Goal: Task Accomplishment & Management: Use online tool/utility

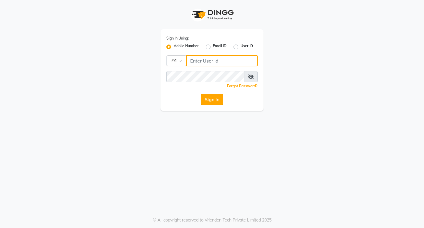
type input "7896053992"
click at [207, 101] on button "Sign In" at bounding box center [212, 99] width 22 height 11
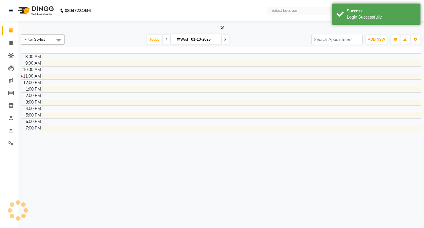
click at [206, 99] on td at bounding box center [231, 102] width 379 height 6
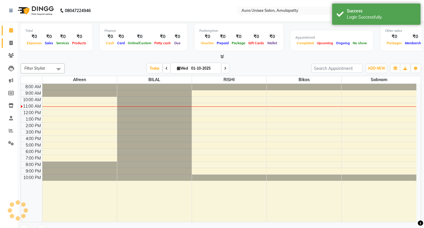
select select "en"
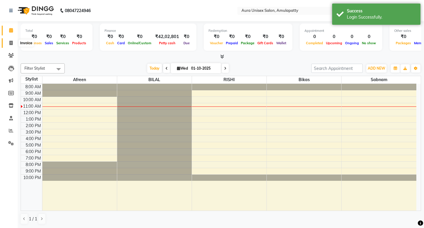
click at [9, 43] on span at bounding box center [11, 43] width 10 height 7
select select "service"
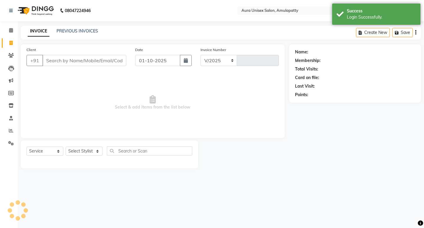
select select "837"
type input "1164"
click at [65, 62] on input "Client" at bounding box center [84, 60] width 84 height 11
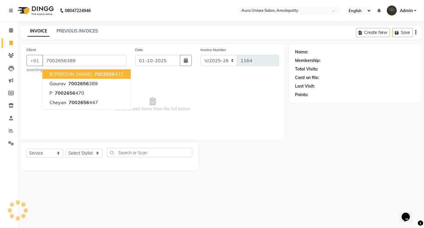
type input "7002656389"
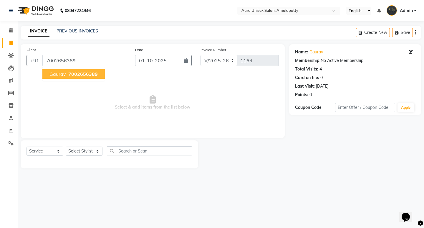
click at [75, 74] on span "7002656389" at bounding box center [82, 74] width 29 height 6
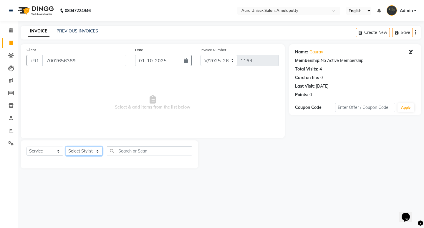
click at [97, 151] on select "Select Stylist [PERSON_NAME] BILAL RISHI Sabnam" at bounding box center [84, 150] width 37 height 9
select select "71787"
click at [66, 146] on select "Select Stylist [PERSON_NAME] BILAL RISHI Sabnam" at bounding box center [84, 150] width 37 height 9
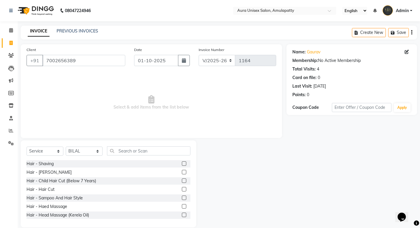
click at [182, 189] on label at bounding box center [184, 189] width 4 height 4
click at [182, 189] on input "checkbox" at bounding box center [184, 189] width 4 height 4
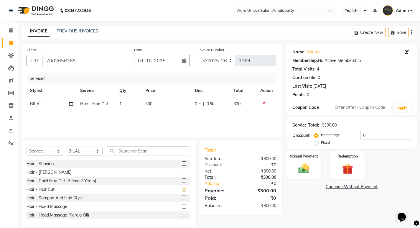
checkbox input "false"
click at [304, 166] on img at bounding box center [303, 168] width 18 height 13
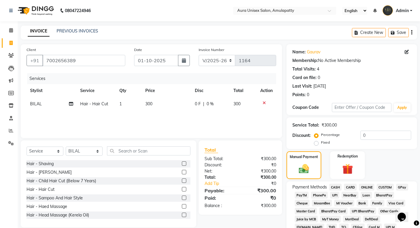
click at [334, 185] on span "CASH" at bounding box center [335, 186] width 13 height 7
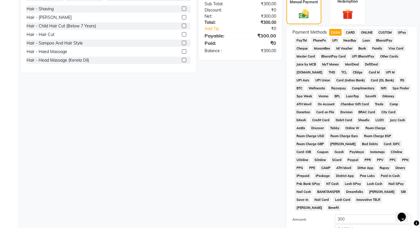
scroll to position [206, 0]
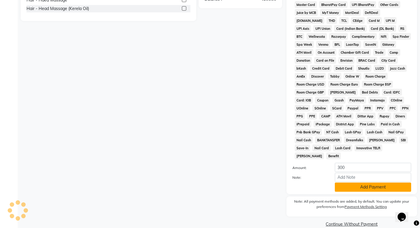
click at [355, 182] on button "Add Payment" at bounding box center [373, 186] width 76 height 9
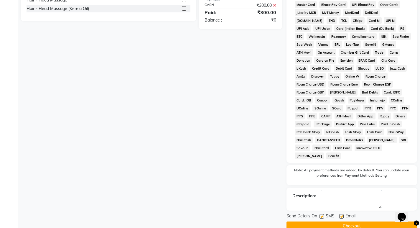
scroll to position [210, 0]
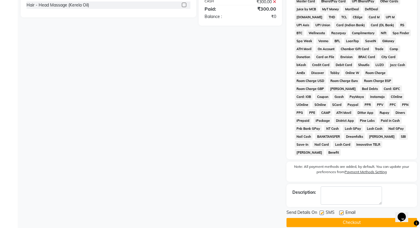
click at [356, 218] on button "Checkout" at bounding box center [351, 222] width 130 height 9
